Goal: Task Accomplishment & Management: Use online tool/utility

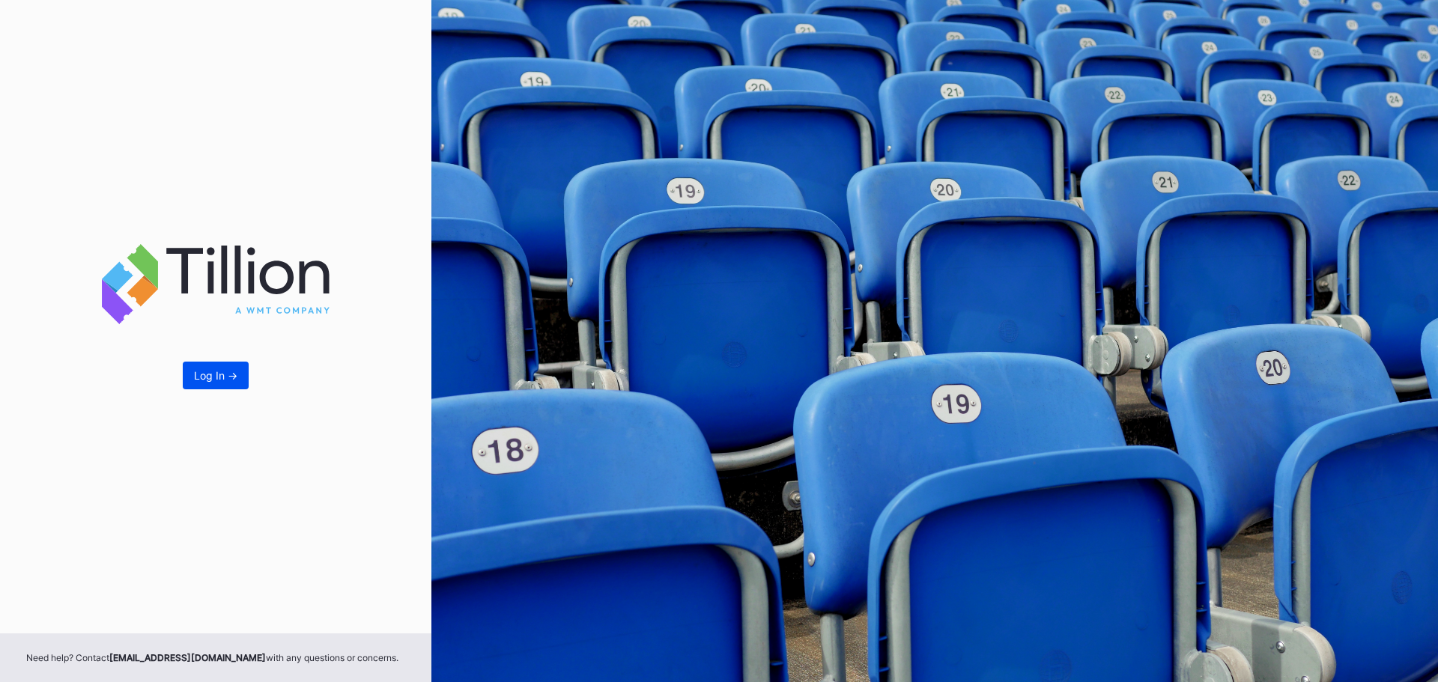
click at [208, 382] on button "Log In ->" at bounding box center [216, 376] width 66 height 28
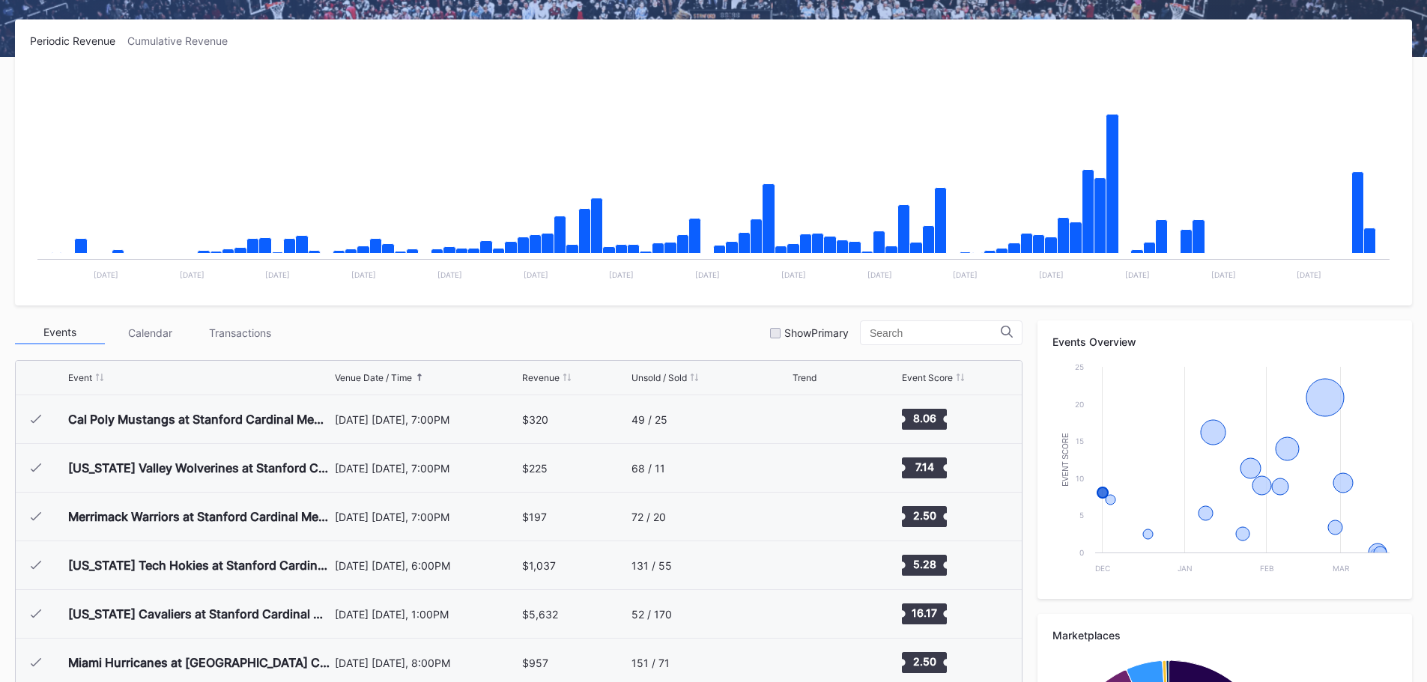
scroll to position [300, 0]
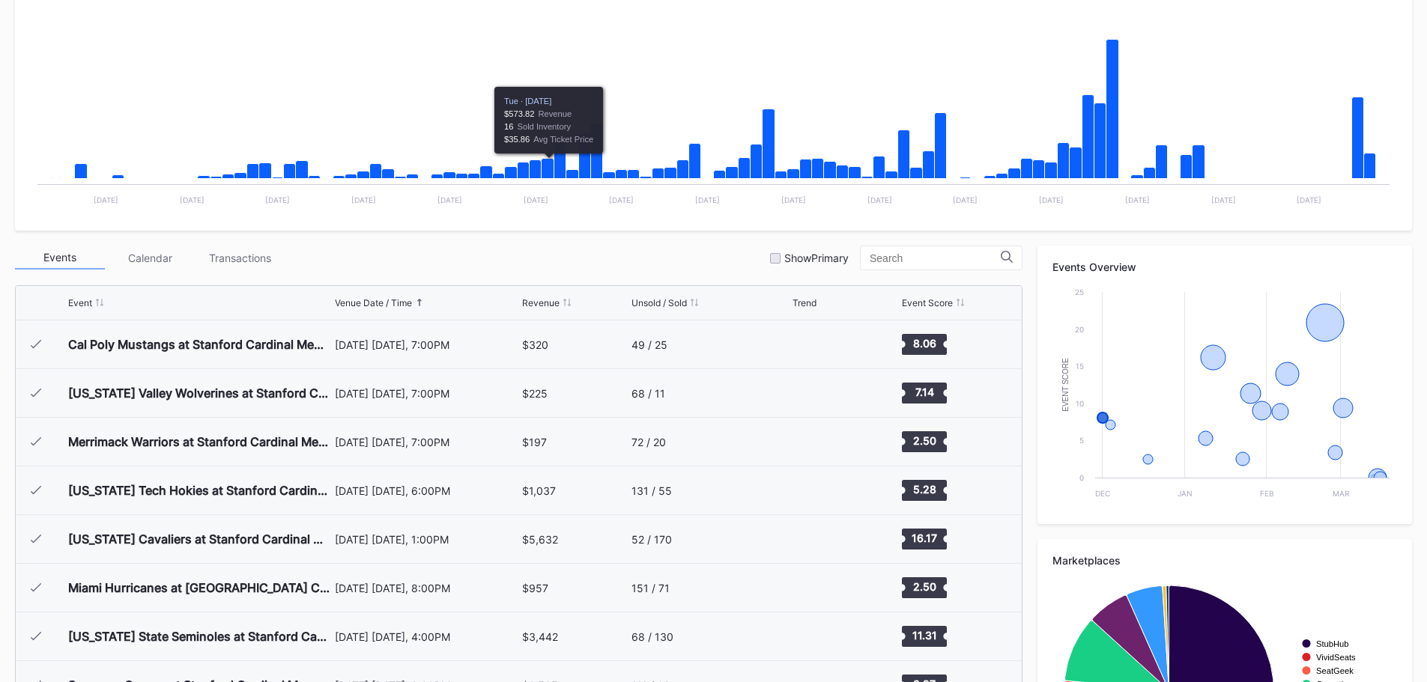
click at [376, 300] on div "Venue Date / Time" at bounding box center [373, 302] width 77 height 11
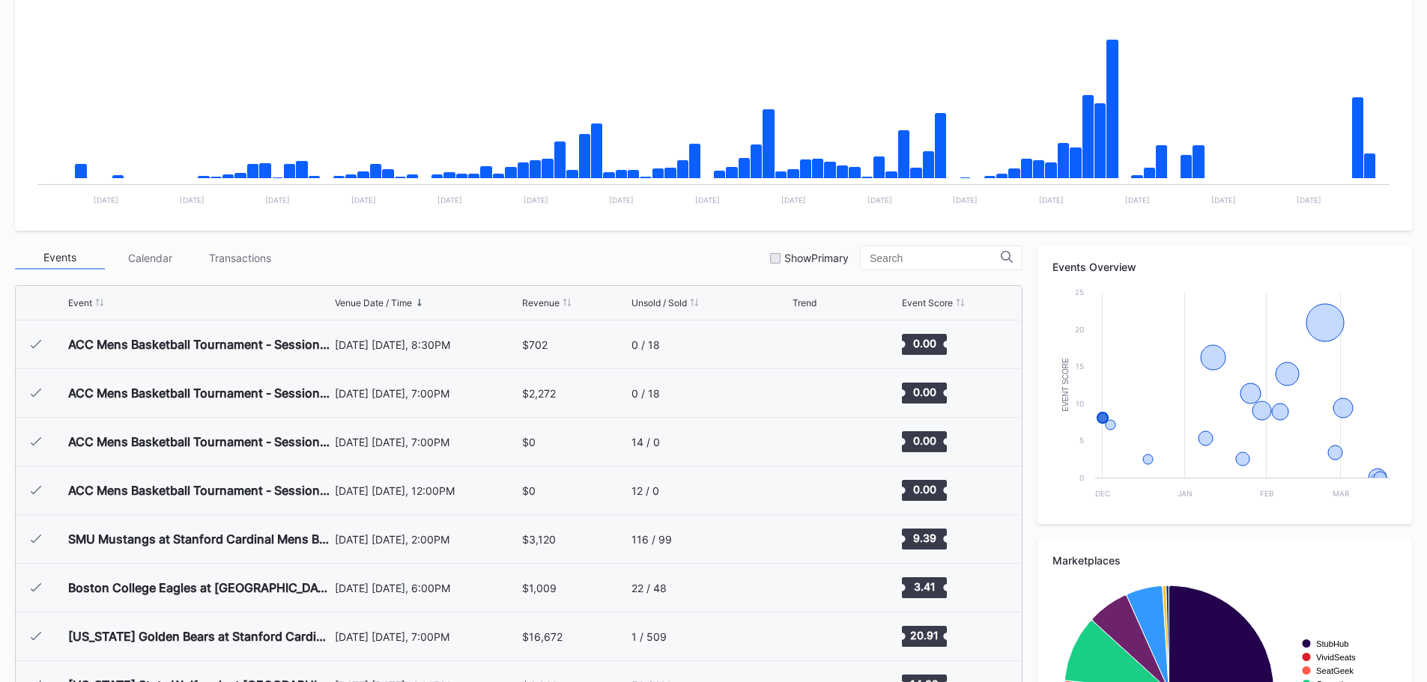
click at [353, 305] on div "Venue Date / Time" at bounding box center [373, 302] width 77 height 11
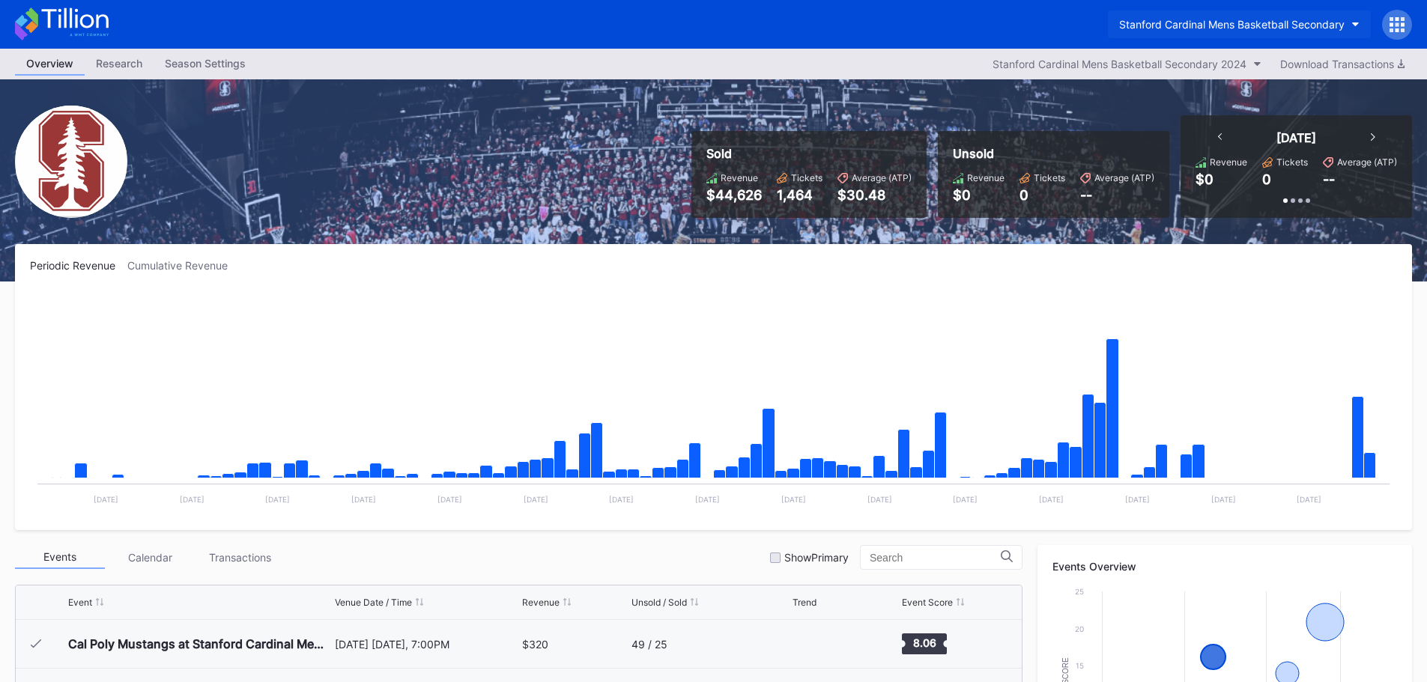
click at [1312, 17] on button "Stanford Cardinal Mens Basketball Secondary" at bounding box center [1239, 24] width 263 height 28
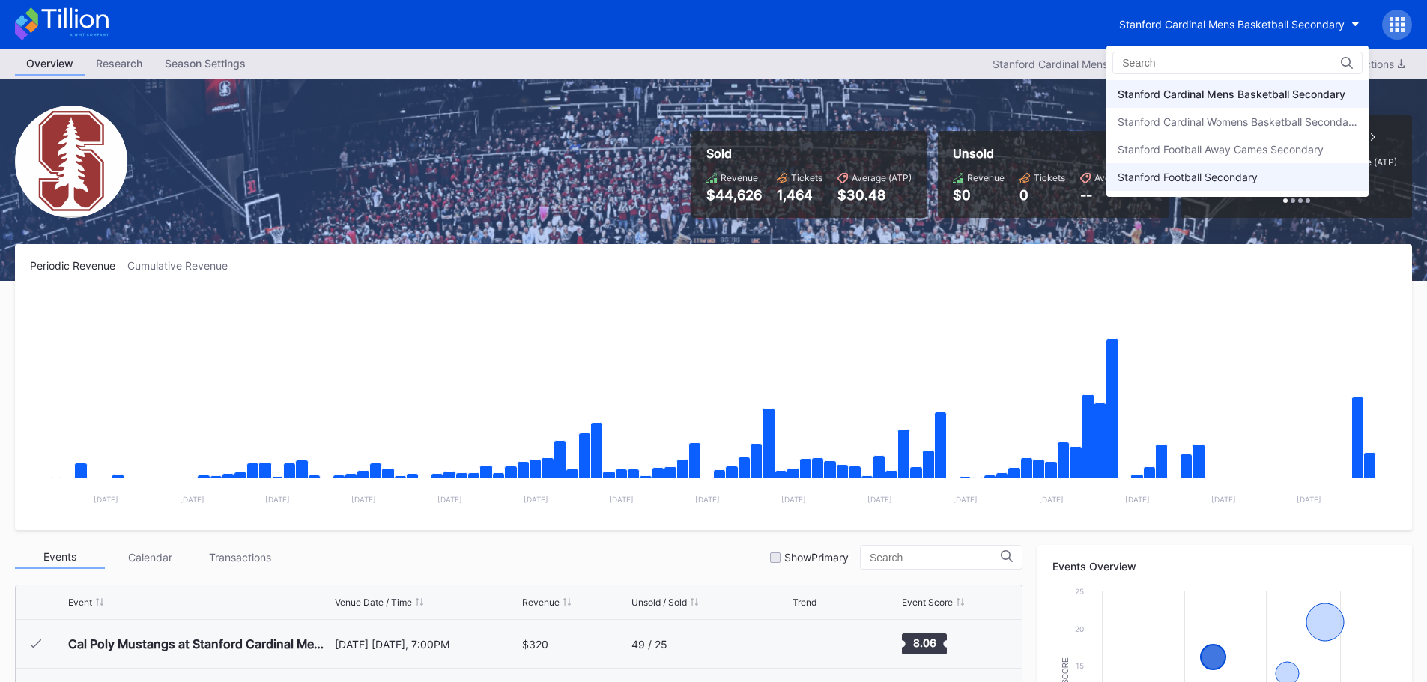
click at [1186, 176] on div "Stanford Football Secondary" at bounding box center [1188, 177] width 140 height 13
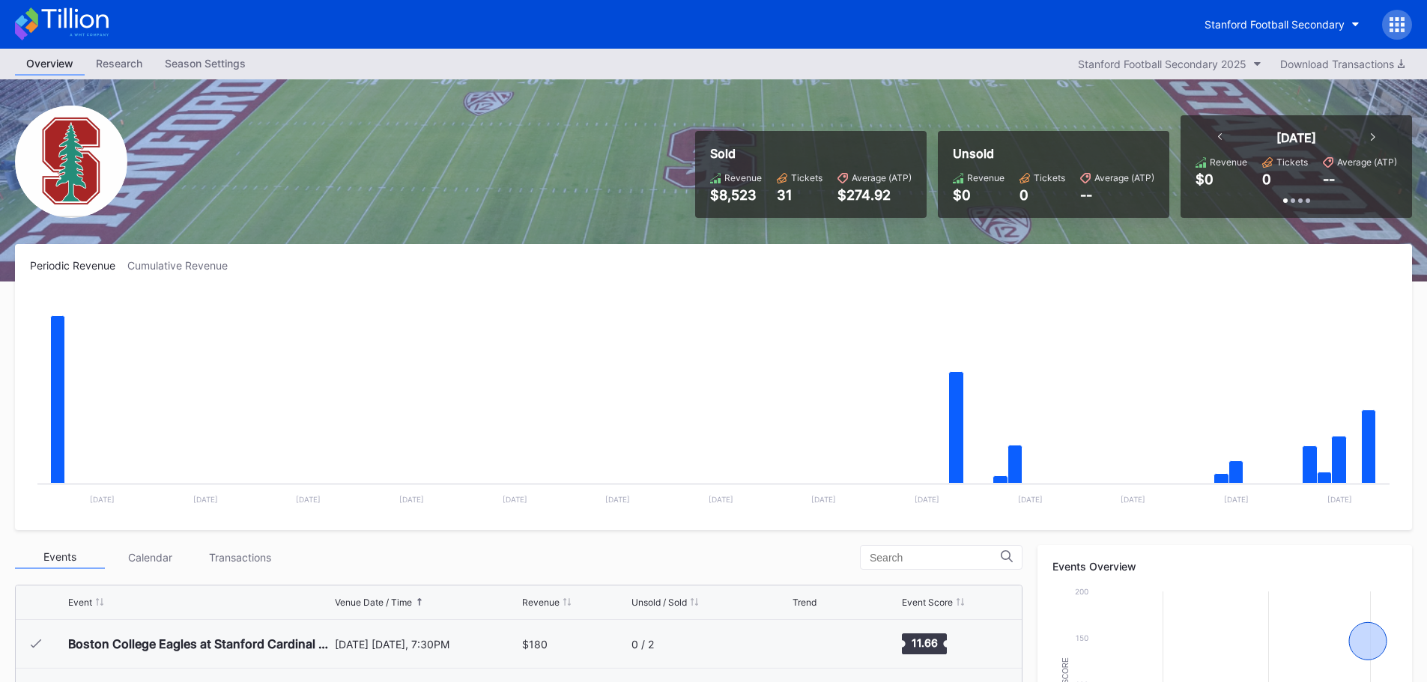
scroll to position [225, 0]
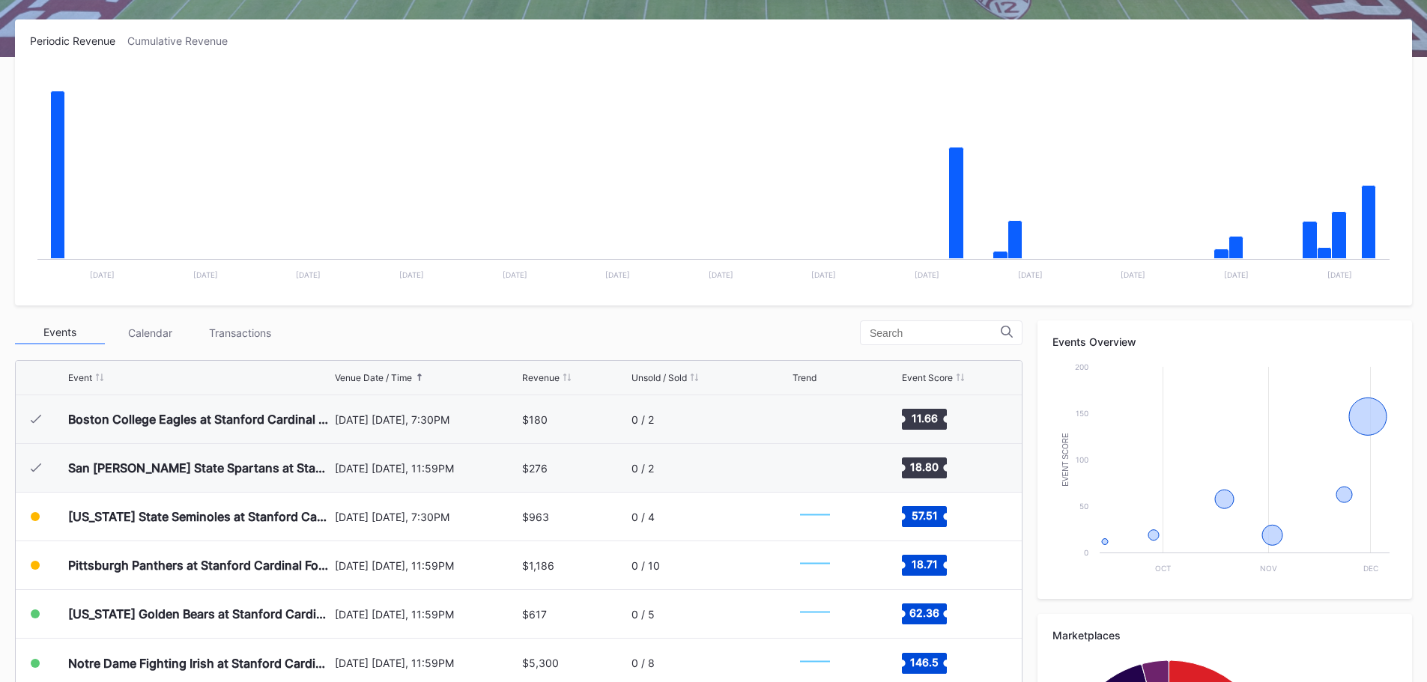
click at [201, 324] on div "Transactions" at bounding box center [240, 332] width 90 height 23
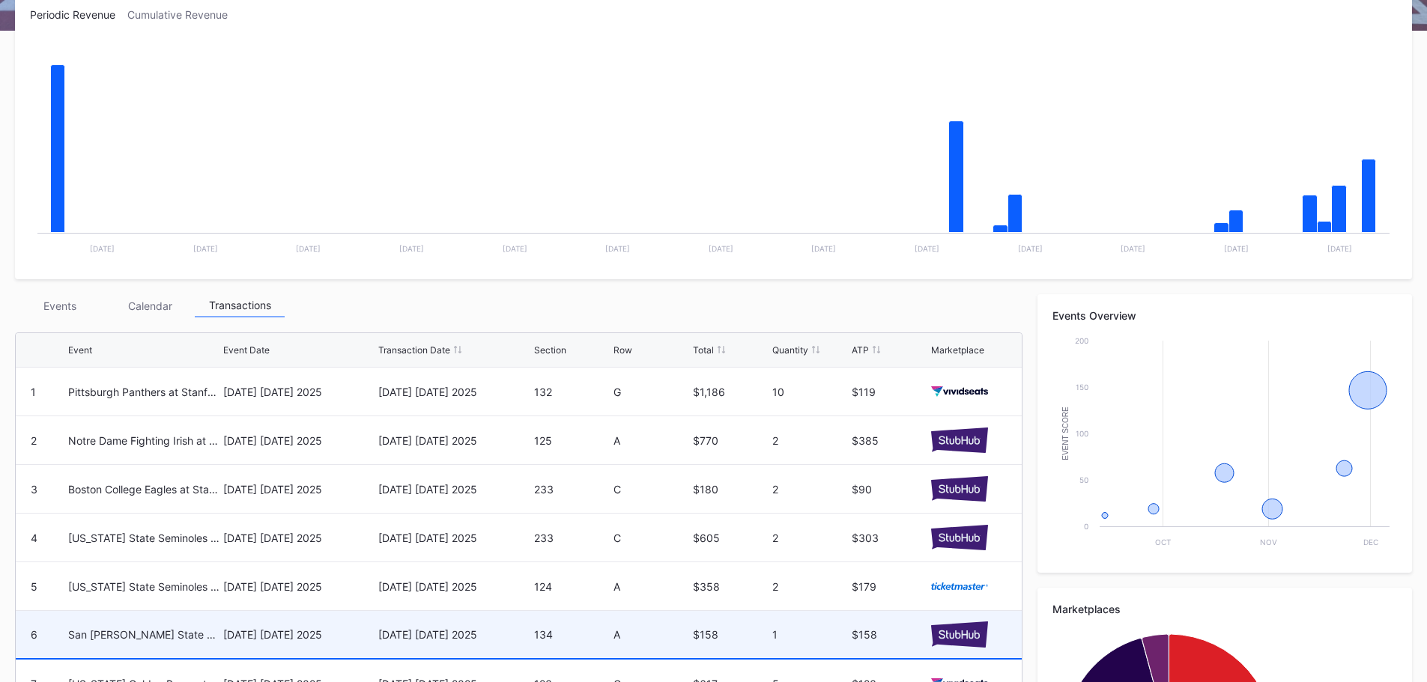
scroll to position [26, 0]
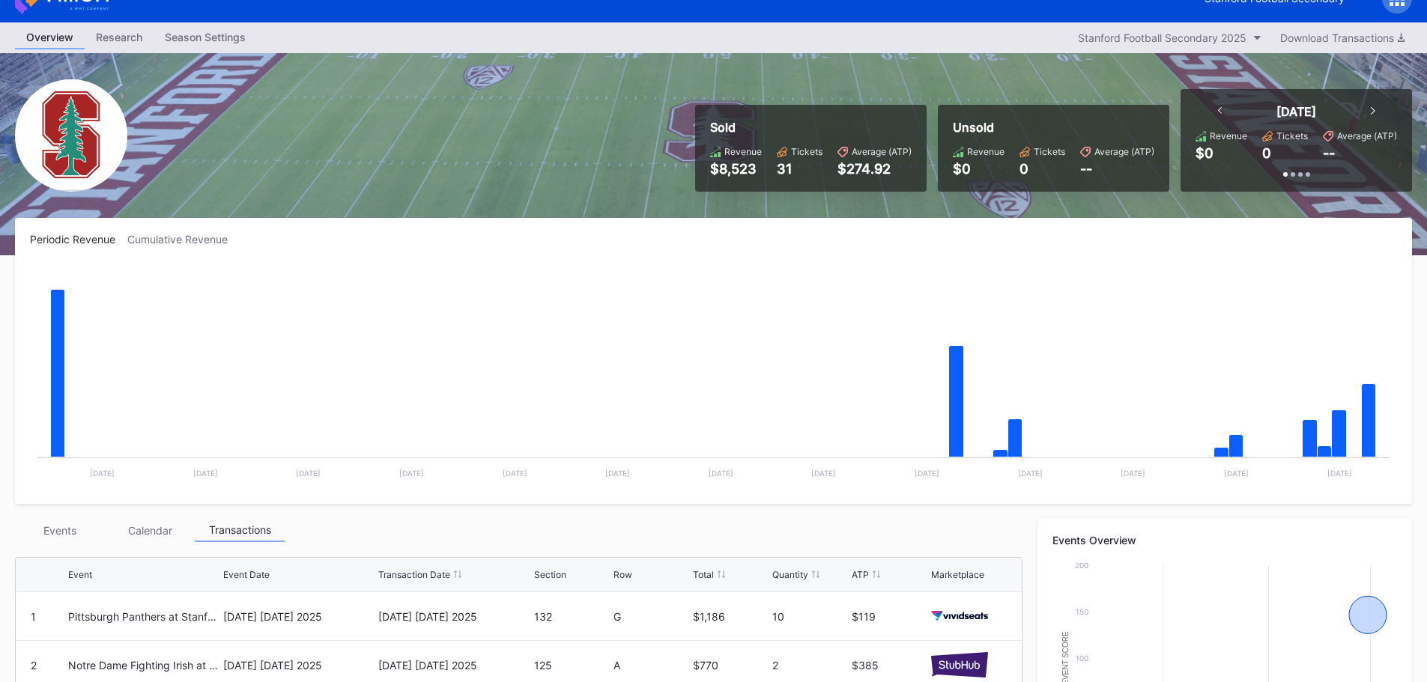
click at [186, 245] on div "Cumulative Revenue" at bounding box center [183, 239] width 112 height 13
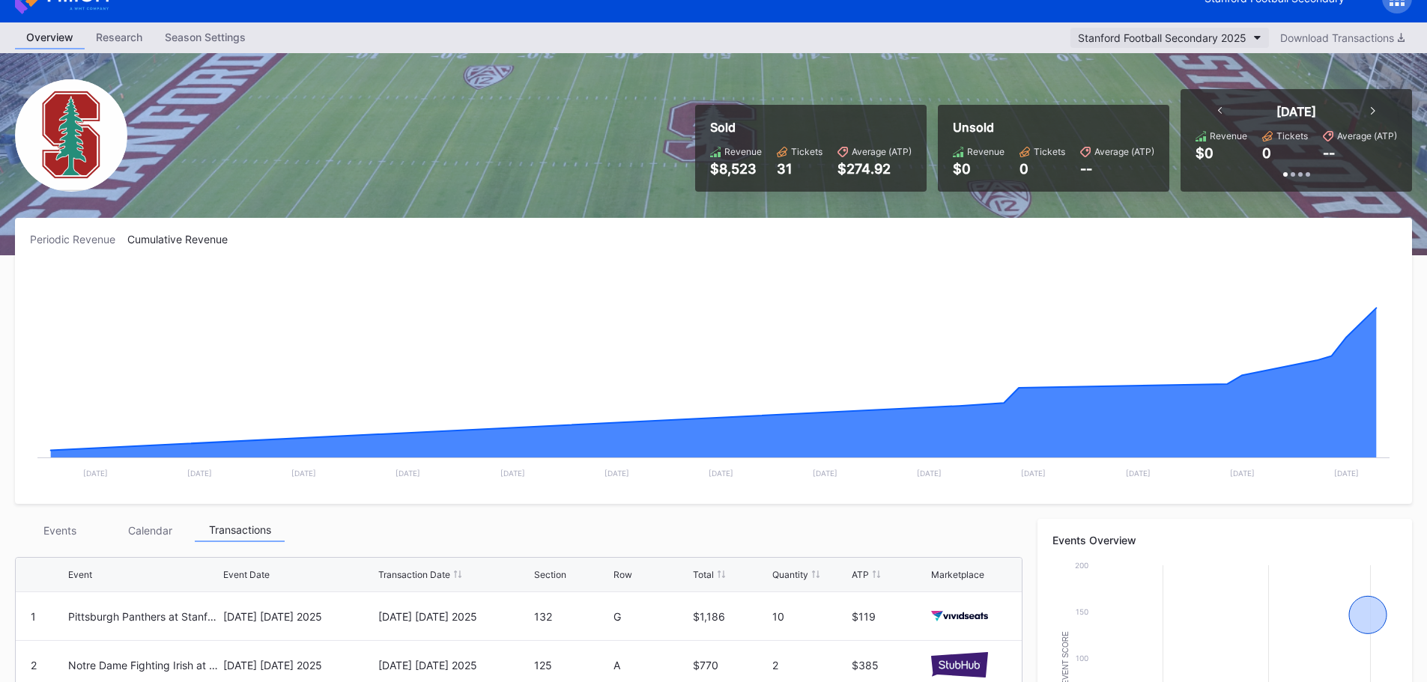
click at [1194, 37] on div "Stanford Football Secondary 2025" at bounding box center [1162, 37] width 169 height 13
